Goal: Information Seeking & Learning: Find specific fact

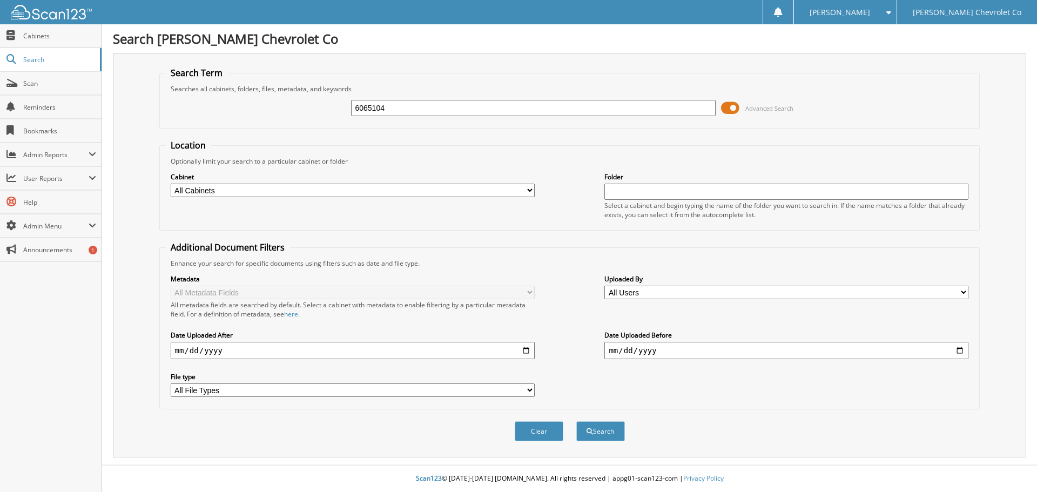
type input "6065104"
click at [577, 421] on button "Search" at bounding box center [601, 431] width 49 height 20
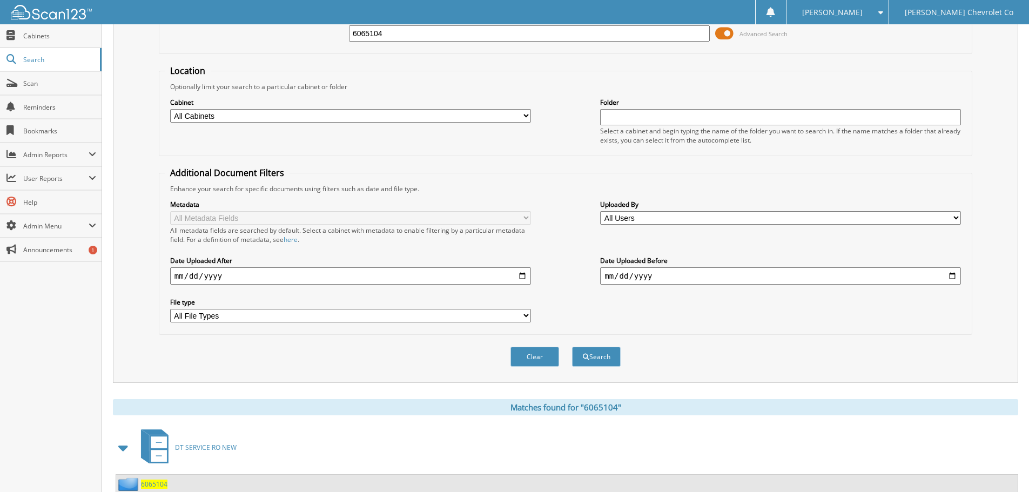
scroll to position [154, 0]
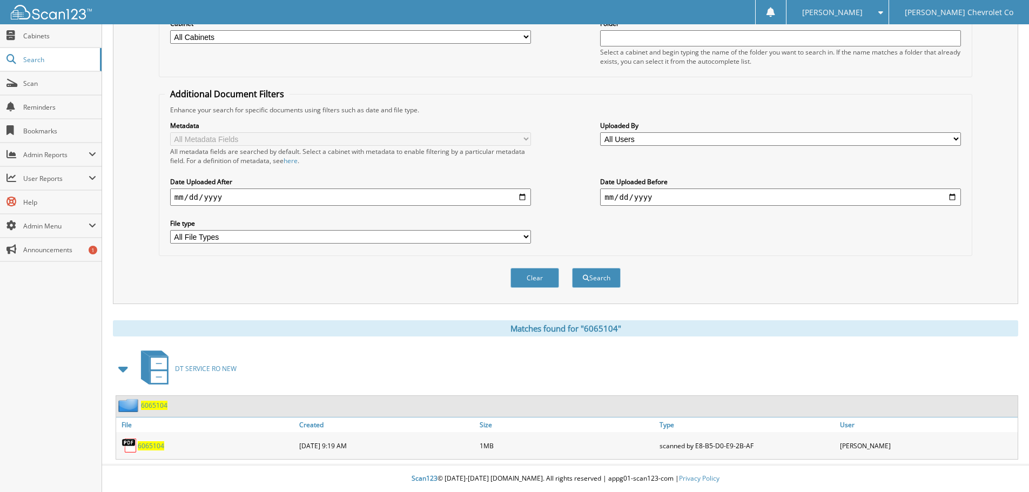
click at [158, 444] on span "6065104" at bounding box center [151, 445] width 26 height 9
click at [352, 316] on div "Search Term Searches all cabinets, folders, files, metadata, and keywords 60651…" at bounding box center [566, 180] width 906 height 560
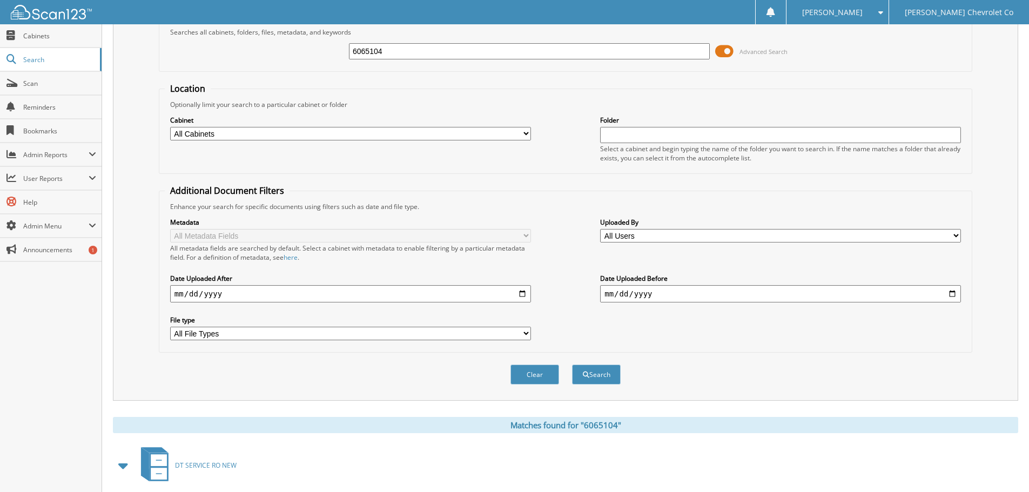
scroll to position [0, 0]
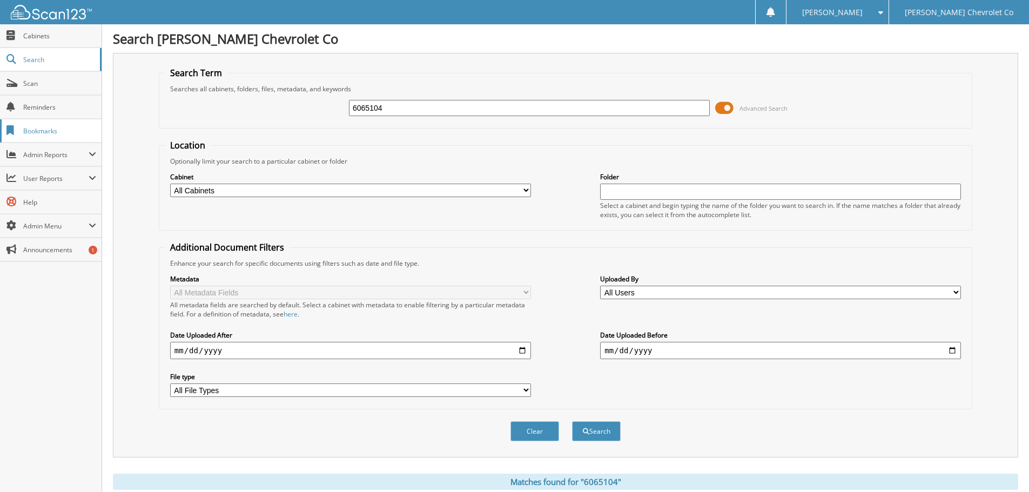
drag, startPoint x: 392, startPoint y: 106, endPoint x: 38, endPoint y: 135, distance: 355.0
click at [77, 132] on body "Nicole L. Settings Logout Whisler Chevrolet Co Close Cabinets Search" at bounding box center [514, 323] width 1029 height 646
paste input "10003551"
type input "100035514"
click at [572, 421] on button "Search" at bounding box center [596, 431] width 49 height 20
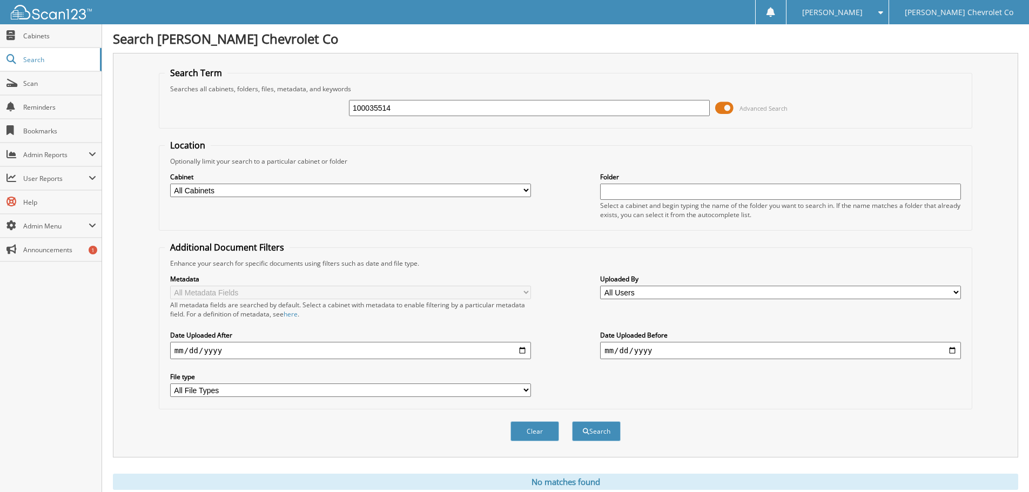
click at [117, 317] on div "Search Term Searches all cabinets, folders, files, metadata, and keywords 10003…" at bounding box center [566, 255] width 906 height 405
click at [397, 230] on fieldset "Location Optionally limit your search to a particular cabinet or folder Cabinet…" at bounding box center [566, 184] width 814 height 91
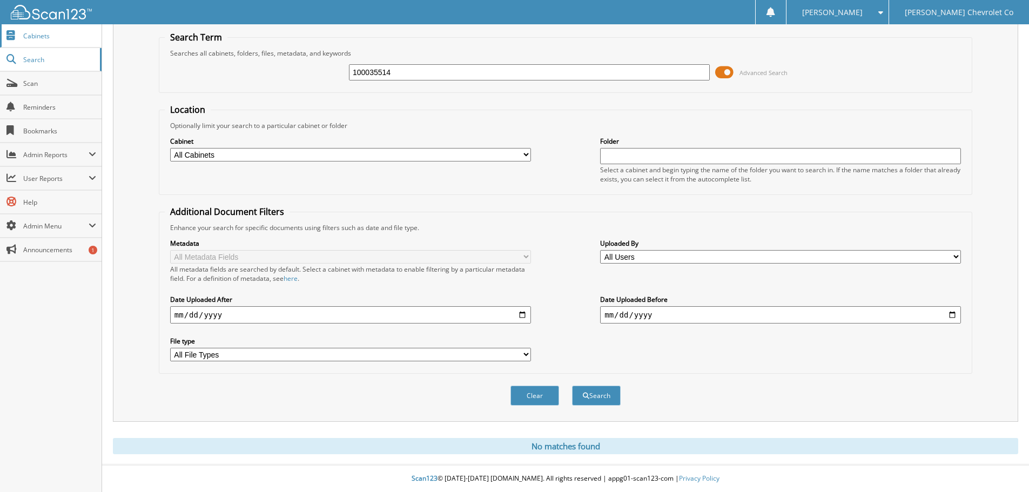
click at [39, 32] on span "Cabinets" at bounding box center [59, 35] width 73 height 9
